Goal: Task Accomplishment & Management: Manage account settings

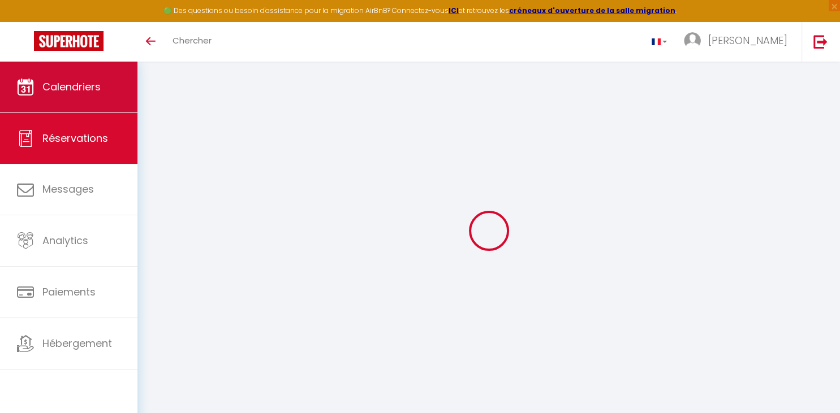
click at [100, 86] on span "Calendriers" at bounding box center [71, 87] width 58 height 14
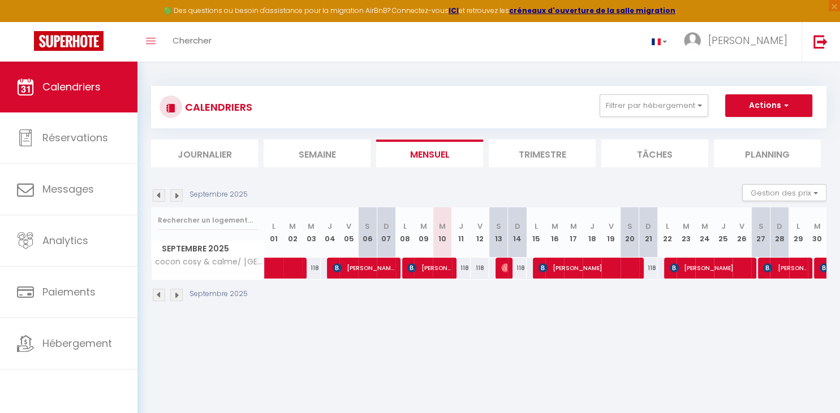
click at [178, 196] on img at bounding box center [176, 195] width 12 height 12
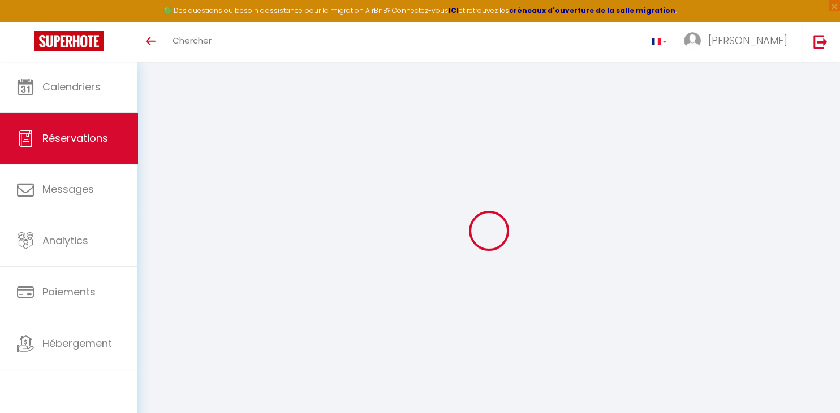
select select
checkbox input "false"
select select
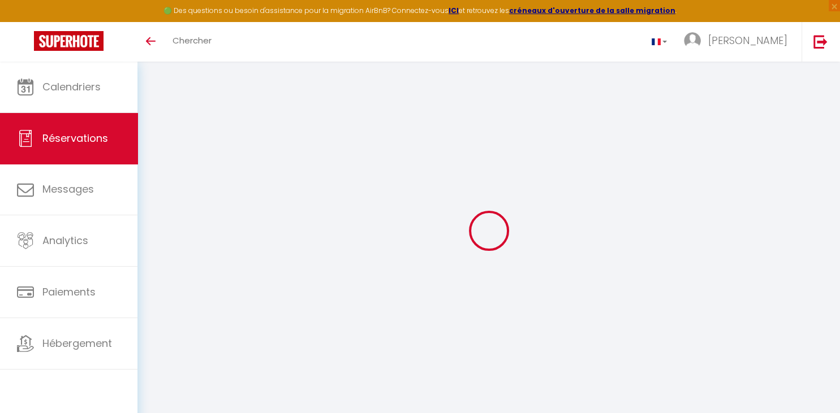
checkbox input "false"
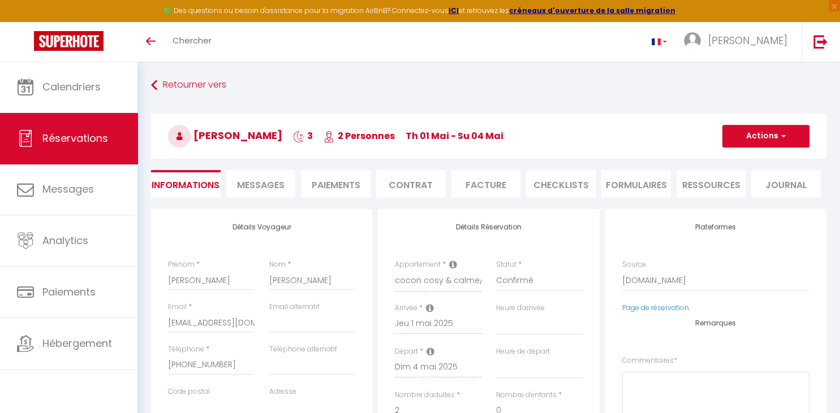
select select
checkbox input "false"
type textarea "** THIS RESERVATION HAS BEEN PRE-PAID ** Reservation has a cancellation grace p…"
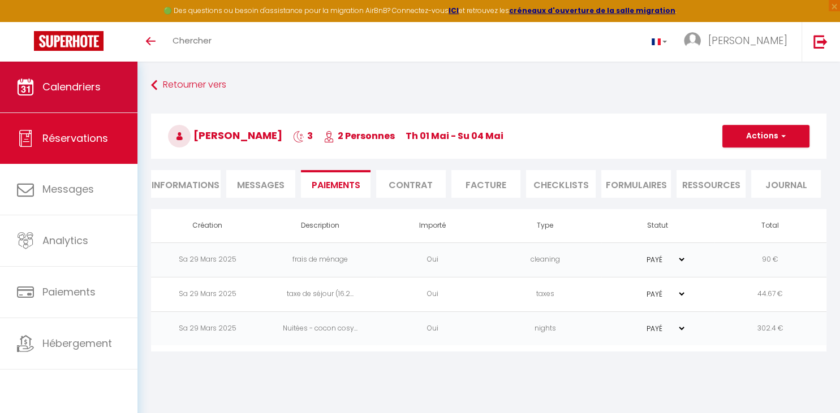
click at [85, 87] on span "Calendriers" at bounding box center [71, 87] width 58 height 14
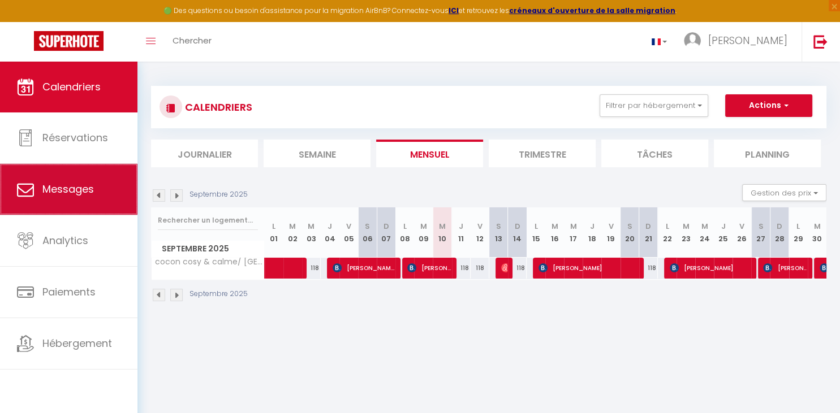
click at [84, 193] on span "Messages" at bounding box center [67, 189] width 51 height 14
select select "message"
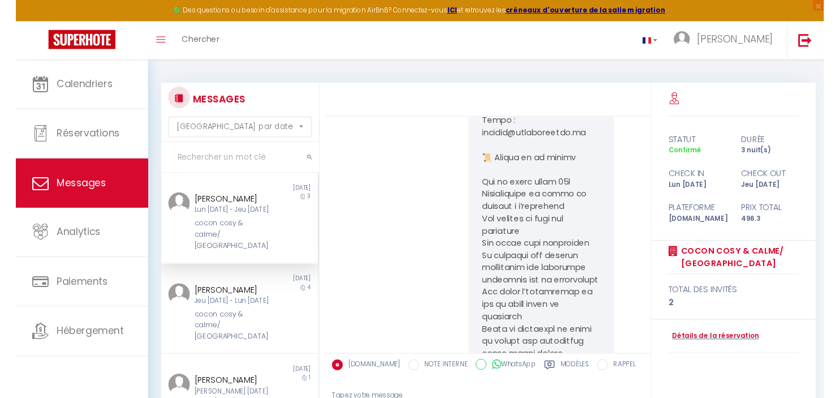
scroll to position [1197, 0]
